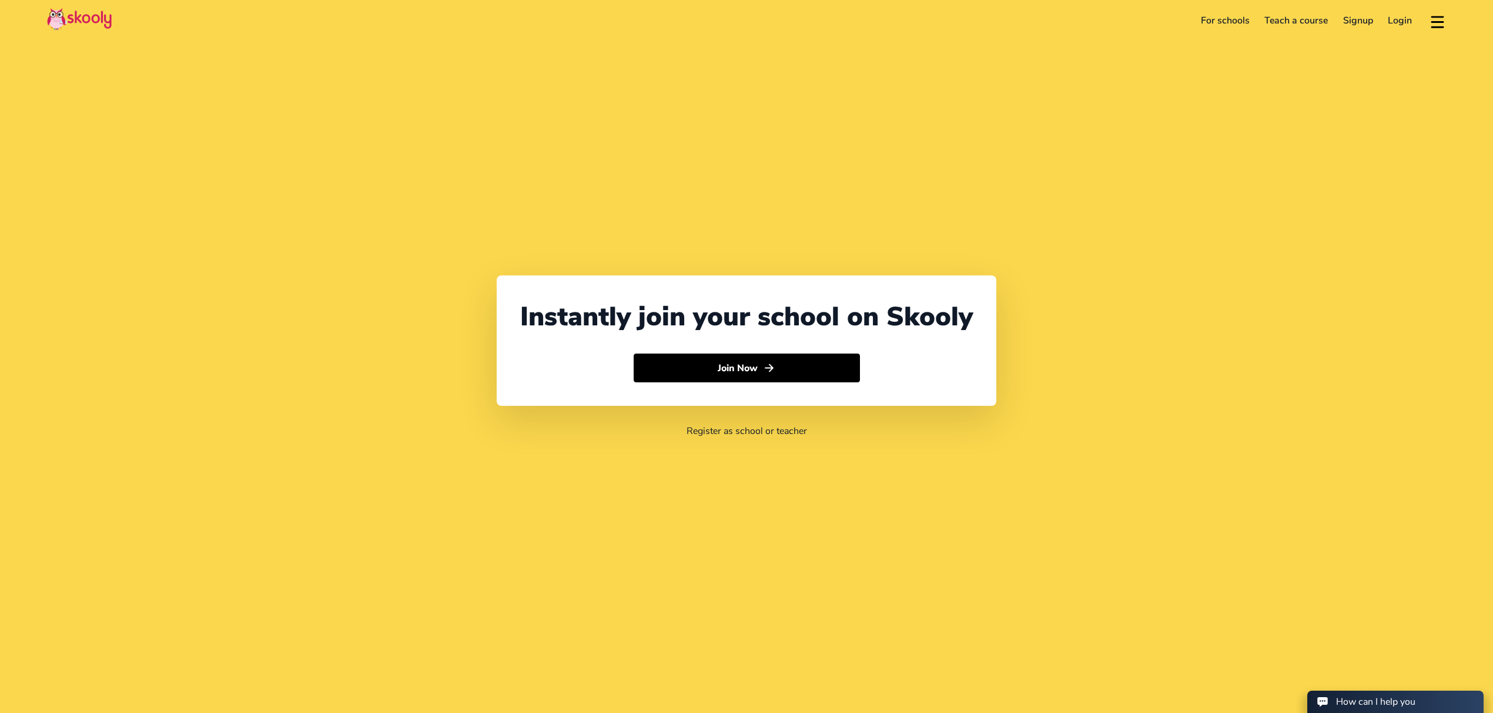
select select "971"
select select "[GEOGRAPHIC_DATA]"
select select "[GEOGRAPHIC_DATA]/[GEOGRAPHIC_DATA]"
click at [1408, 31] on header "For schools Teach a course Signup Login Download app Contact support English" at bounding box center [746, 20] width 1493 height 41
click at [1403, 28] on link "Login" at bounding box center [1400, 20] width 39 height 19
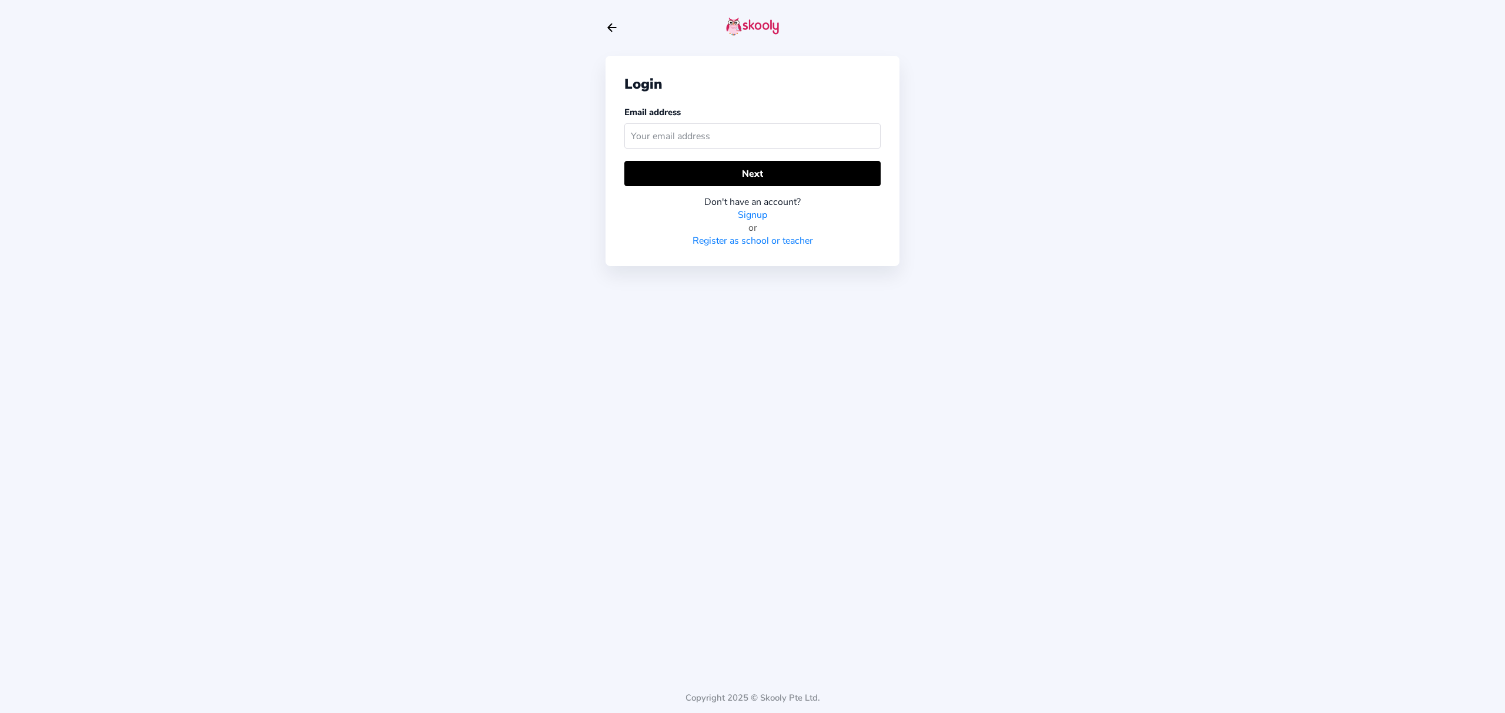
click at [710, 138] on input "text" at bounding box center [752, 135] width 256 height 25
type input "[PERSON_NAME][EMAIL_ADDRESS][DOMAIN_NAME]"
click at [655, 159] on div "Login Email address [PERSON_NAME][EMAIL_ADDRESS][DOMAIN_NAME] Next Don't have a…" at bounding box center [752, 161] width 294 height 210
drag, startPoint x: 656, startPoint y: 167, endPoint x: 656, endPoint y: 174, distance: 6.5
click at [656, 175] on button "Next" at bounding box center [752, 173] width 256 height 25
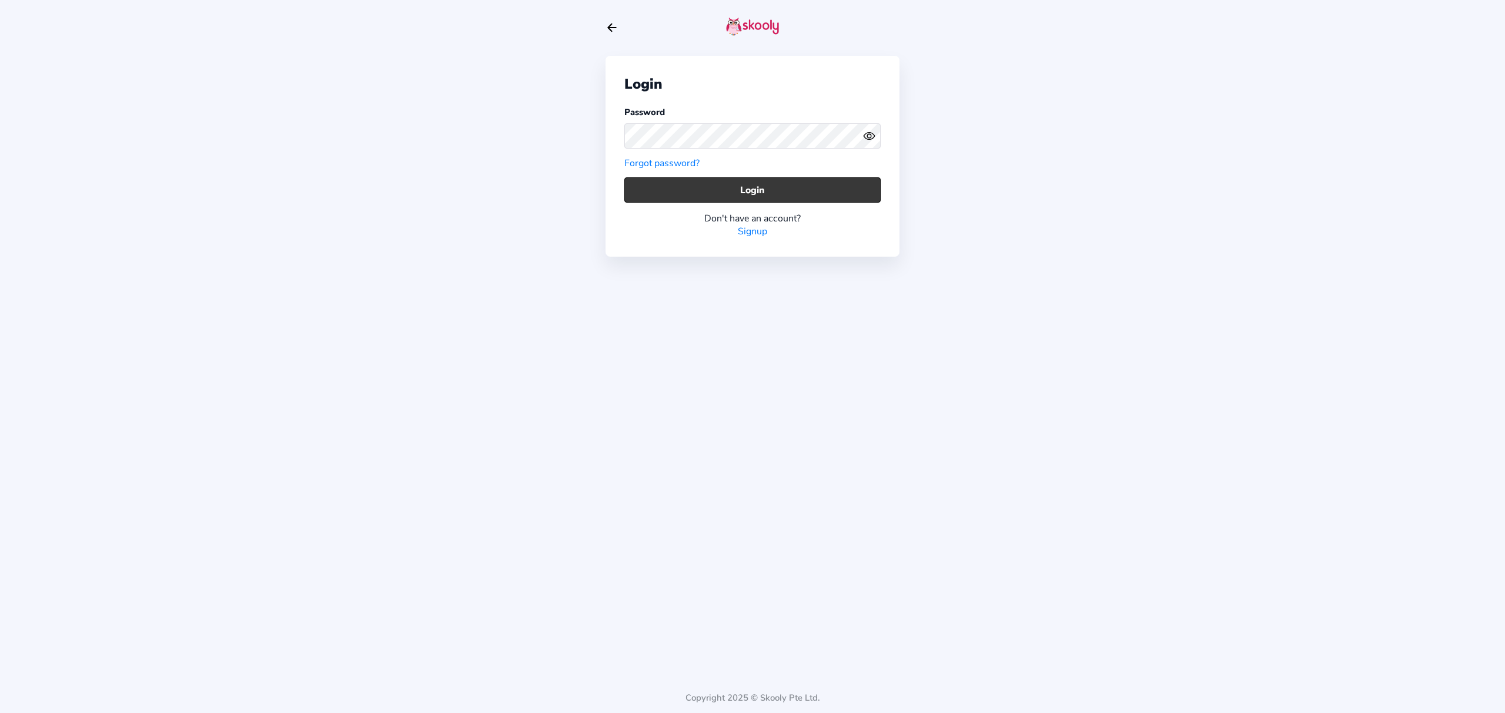
click at [780, 184] on button "Login" at bounding box center [752, 189] width 256 height 25
